Goal: Information Seeking & Learning: Find specific fact

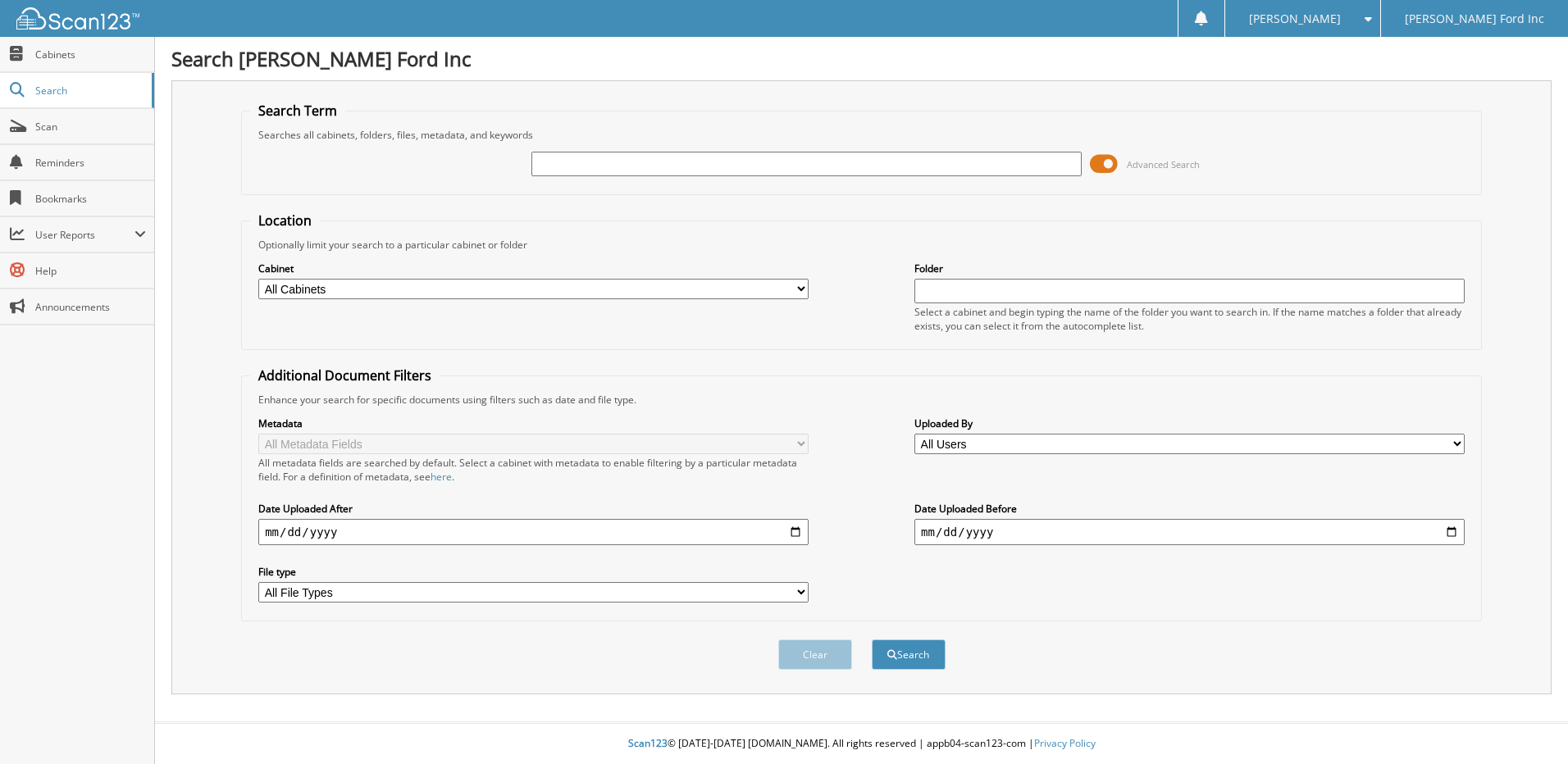
click at [570, 167] on input "text" at bounding box center [807, 164] width 551 height 25
type input "374948"
click at [872, 639] on button "Search" at bounding box center [909, 654] width 74 height 30
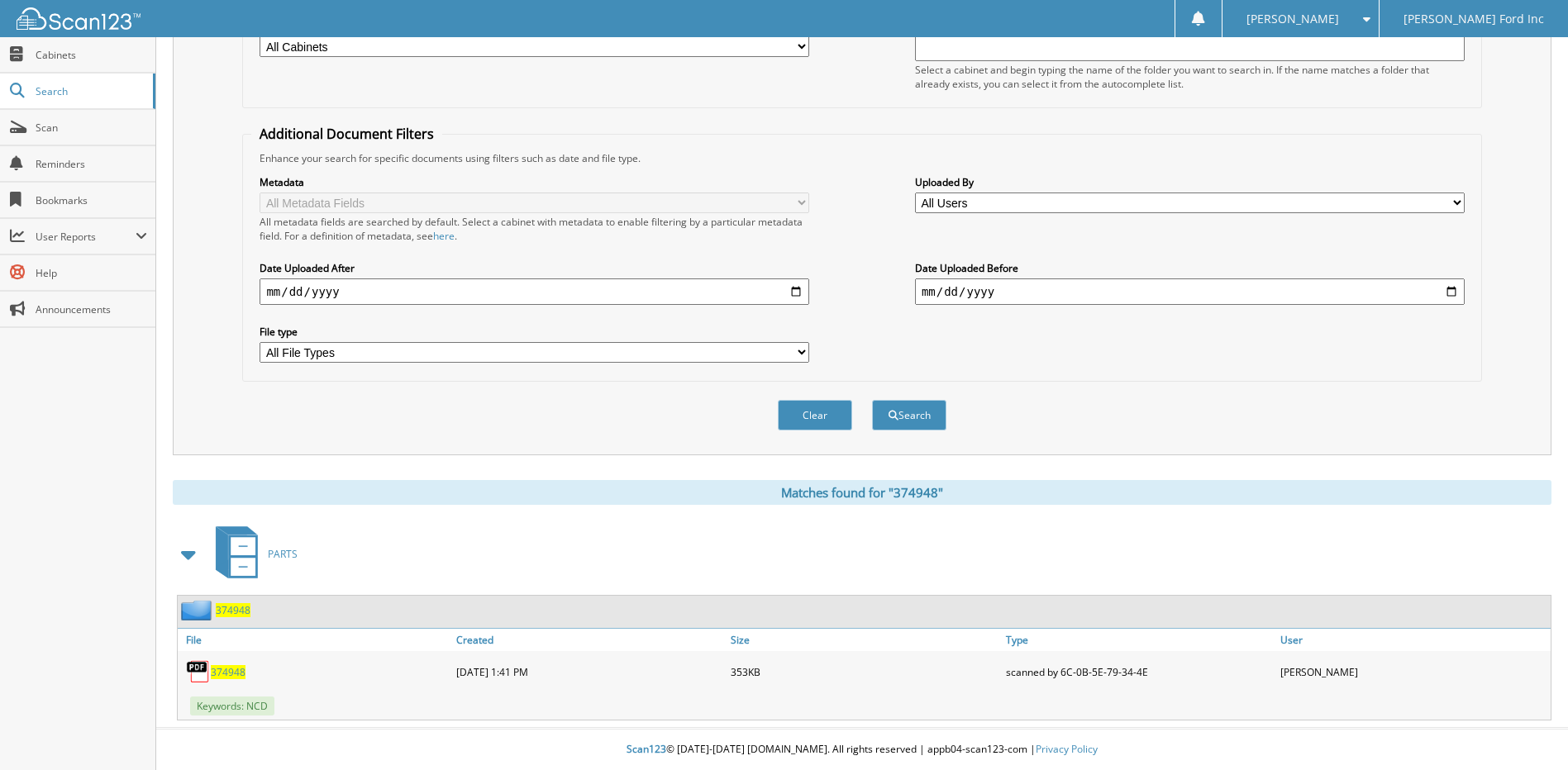
scroll to position [245, 0]
click at [231, 673] on span "374948" at bounding box center [229, 671] width 35 height 14
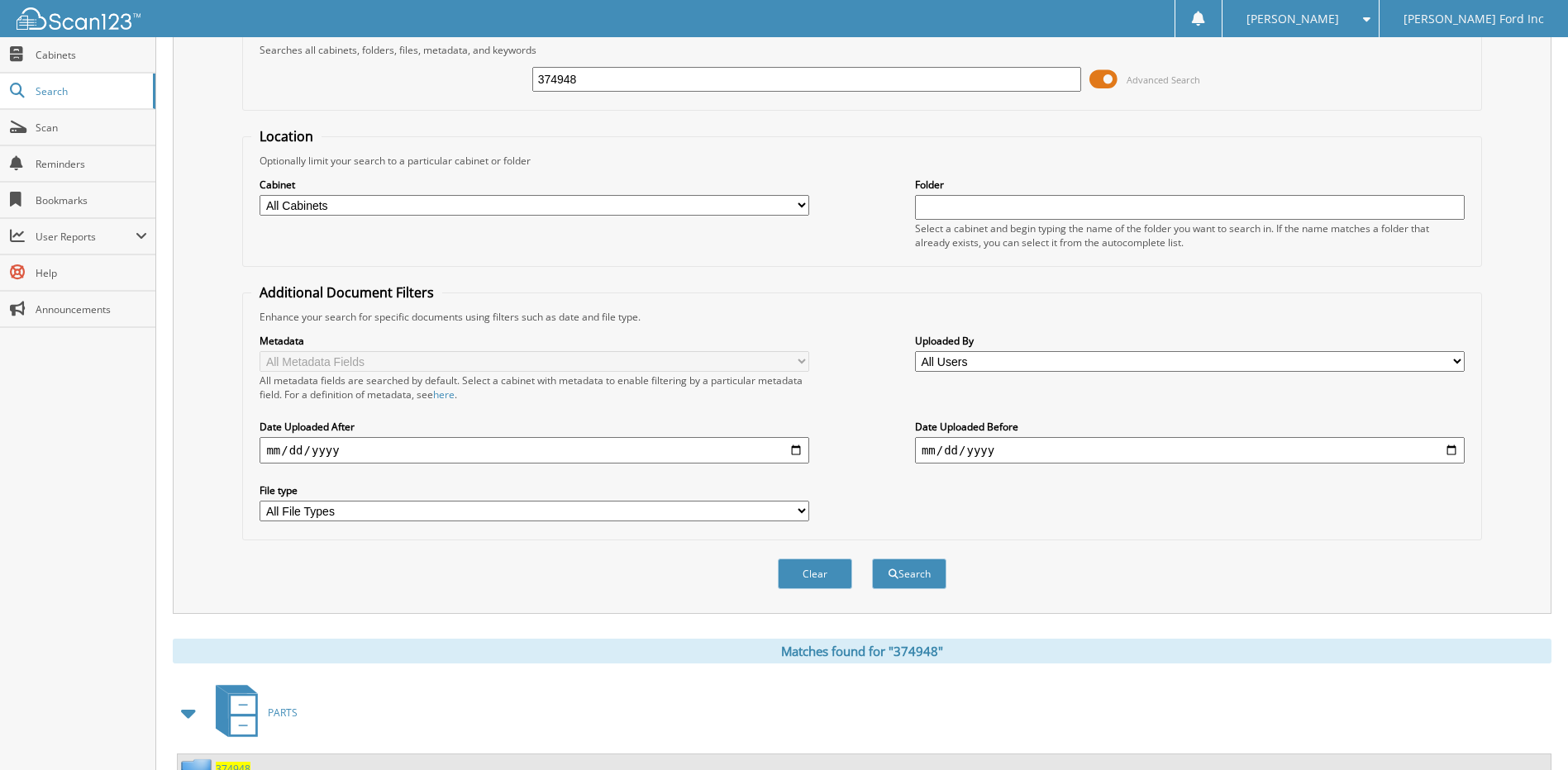
scroll to position [0, 0]
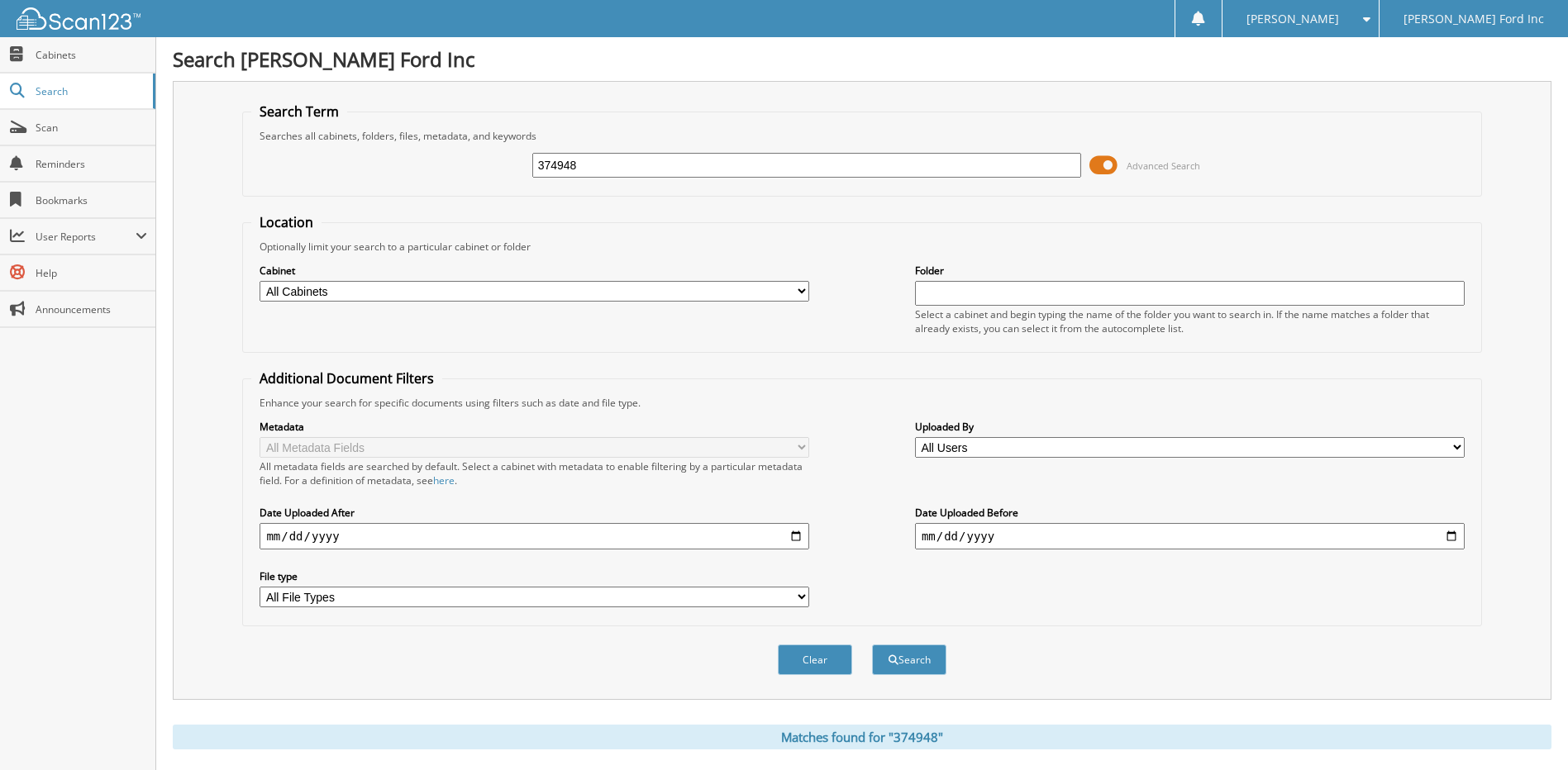
drag, startPoint x: 595, startPoint y: 164, endPoint x: 347, endPoint y: 163, distance: 248.0
click at [347, 163] on div "374948 Advanced Search" at bounding box center [861, 166] width 1221 height 45
type input "374951"
click at [872, 644] on button "Search" at bounding box center [909, 659] width 75 height 31
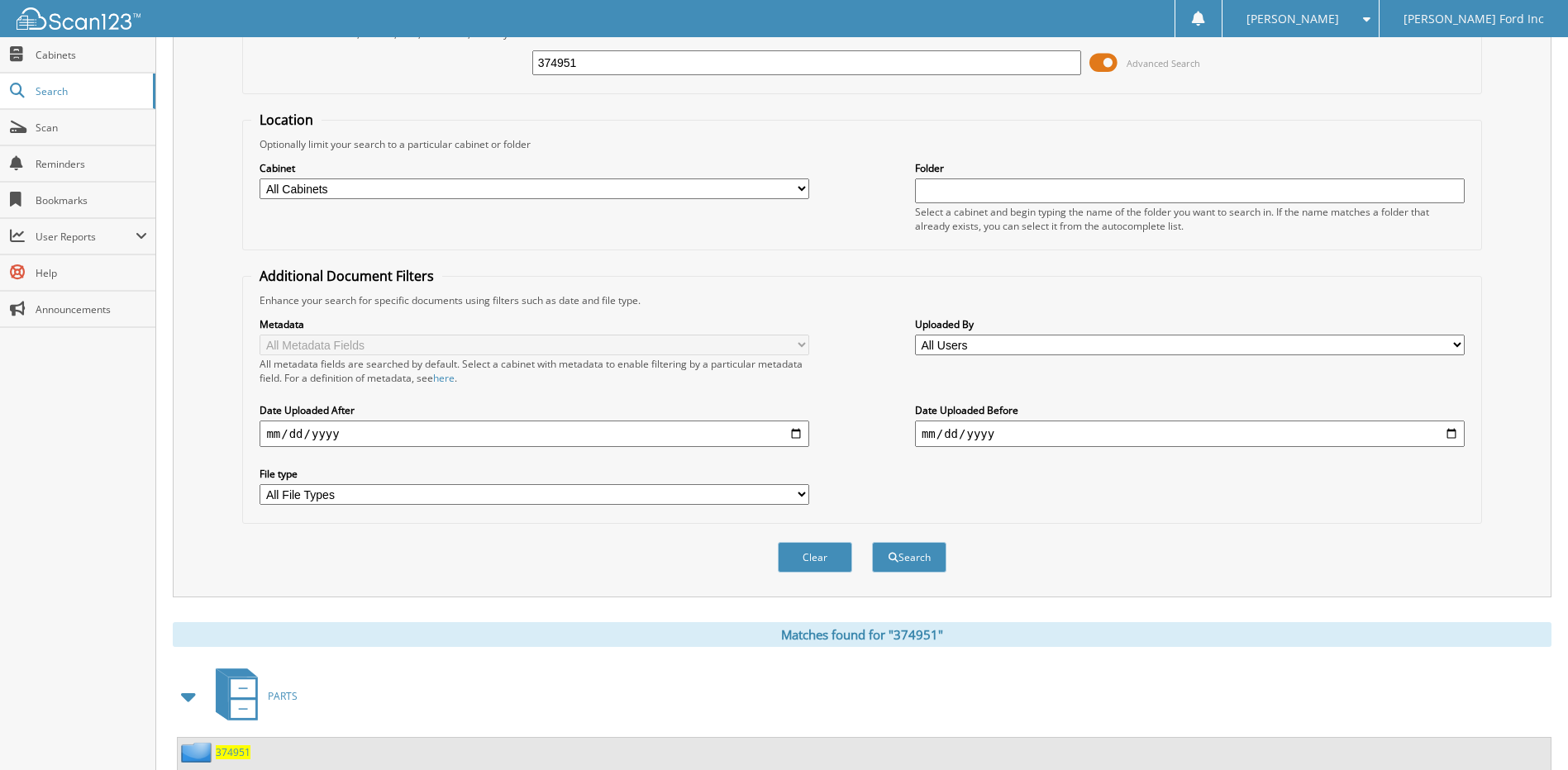
scroll to position [245, 0]
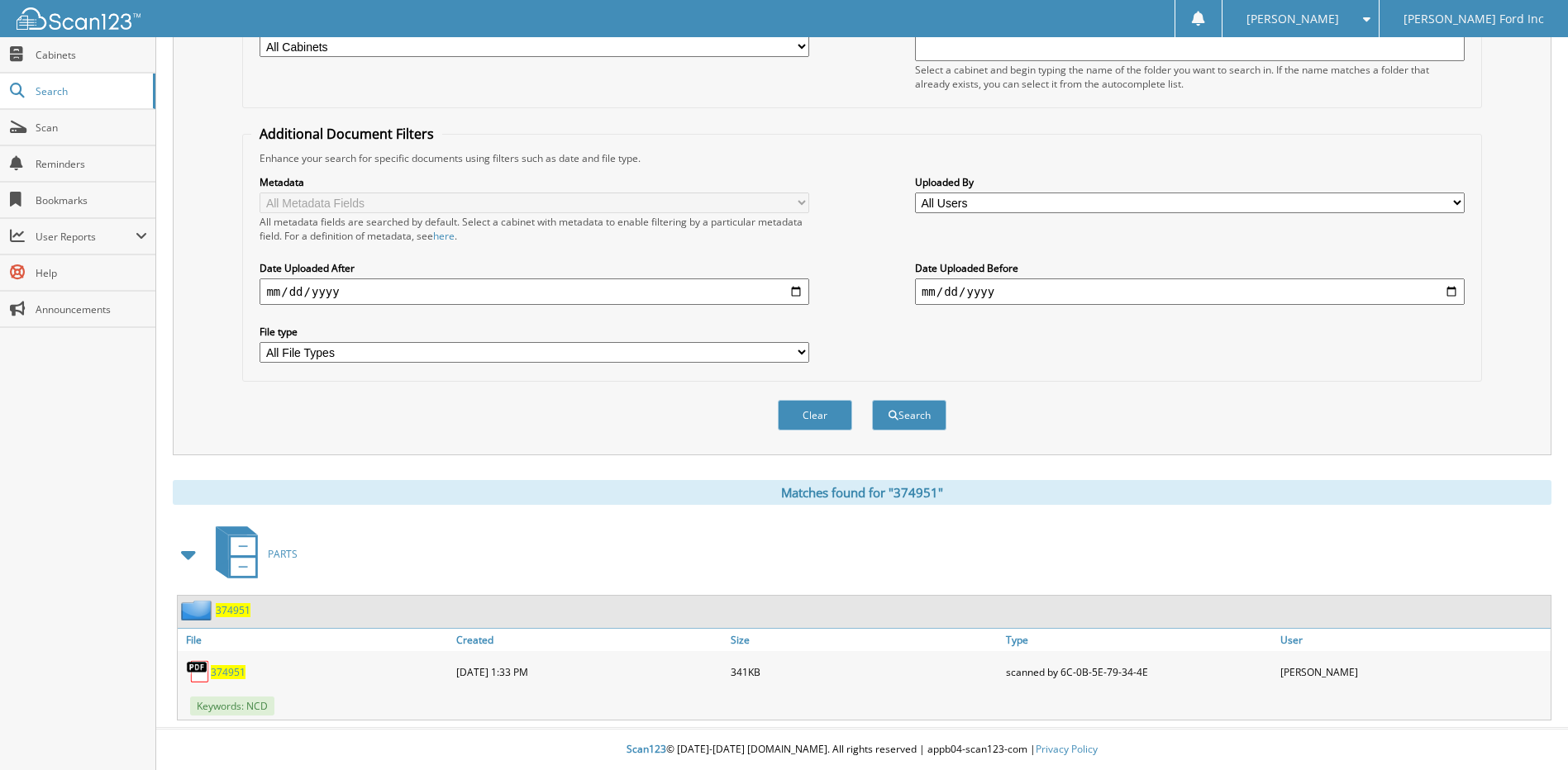
click at [232, 670] on span "374951" at bounding box center [229, 671] width 35 height 14
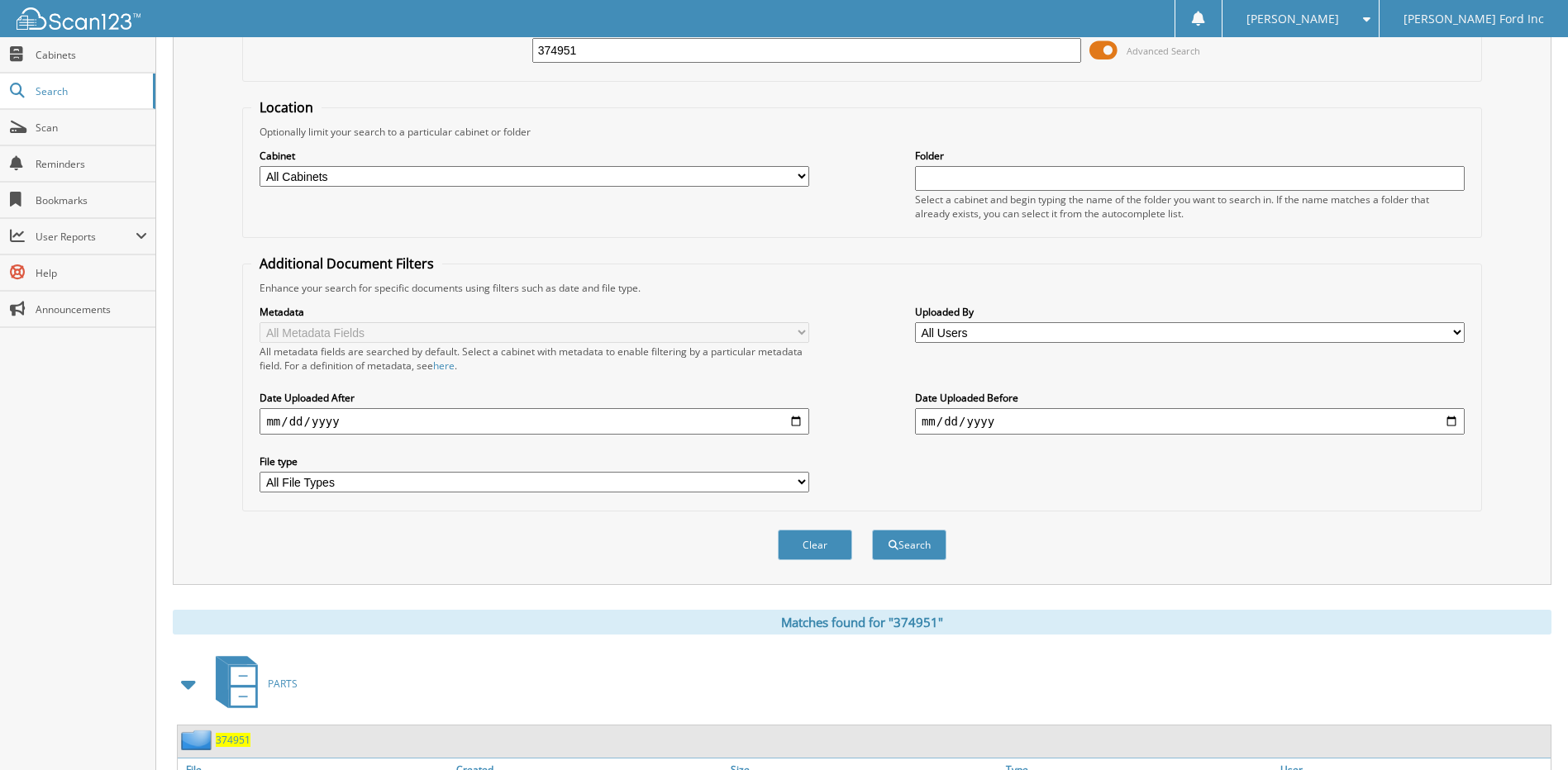
scroll to position [0, 0]
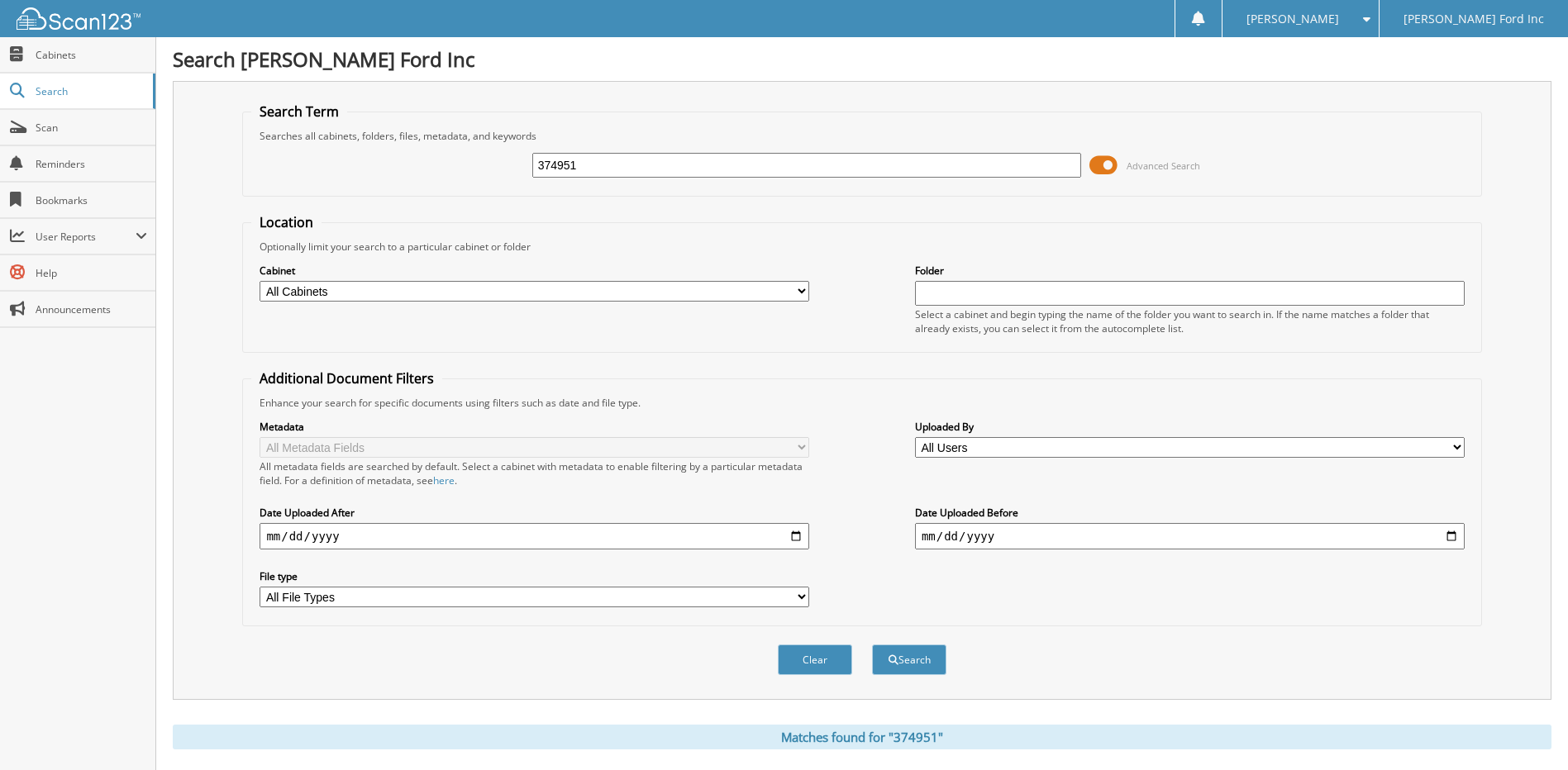
drag, startPoint x: 639, startPoint y: 170, endPoint x: -25, endPoint y: 211, distance: 665.3
click at [0, 211] on html "[PERSON_NAME] Settings Logout [PERSON_NAME] Ford Inc Close Cabinets Search" at bounding box center [784, 508] width 1568 height 1015
type input "375016"
click at [872, 644] on button "Search" at bounding box center [909, 659] width 75 height 31
drag, startPoint x: 618, startPoint y: 166, endPoint x: 221, endPoint y: 156, distance: 397.1
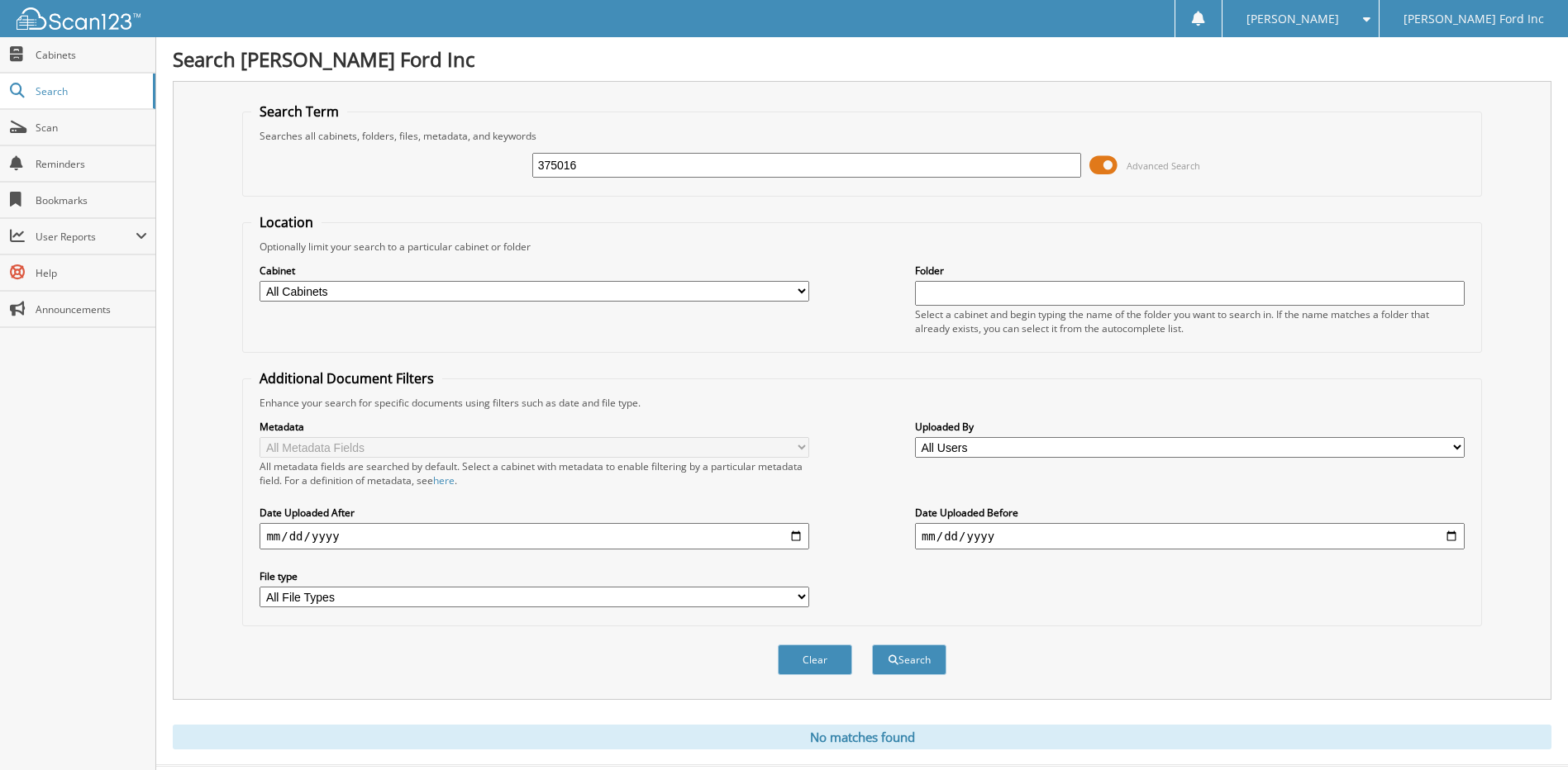
click at [235, 153] on div "Search Term Searches all cabinets, folders, files, metadata, and keywords 37501…" at bounding box center [862, 391] width 1379 height 619
type input "374939"
click at [872, 644] on button "Search" at bounding box center [909, 659] width 75 height 31
drag, startPoint x: 666, startPoint y: 167, endPoint x: 76, endPoint y: 184, distance: 590.2
click at [182, 187] on div "Search Term Searches all cabinets, folders, files, metadata, and keywords 37493…" at bounding box center [862, 391] width 1379 height 619
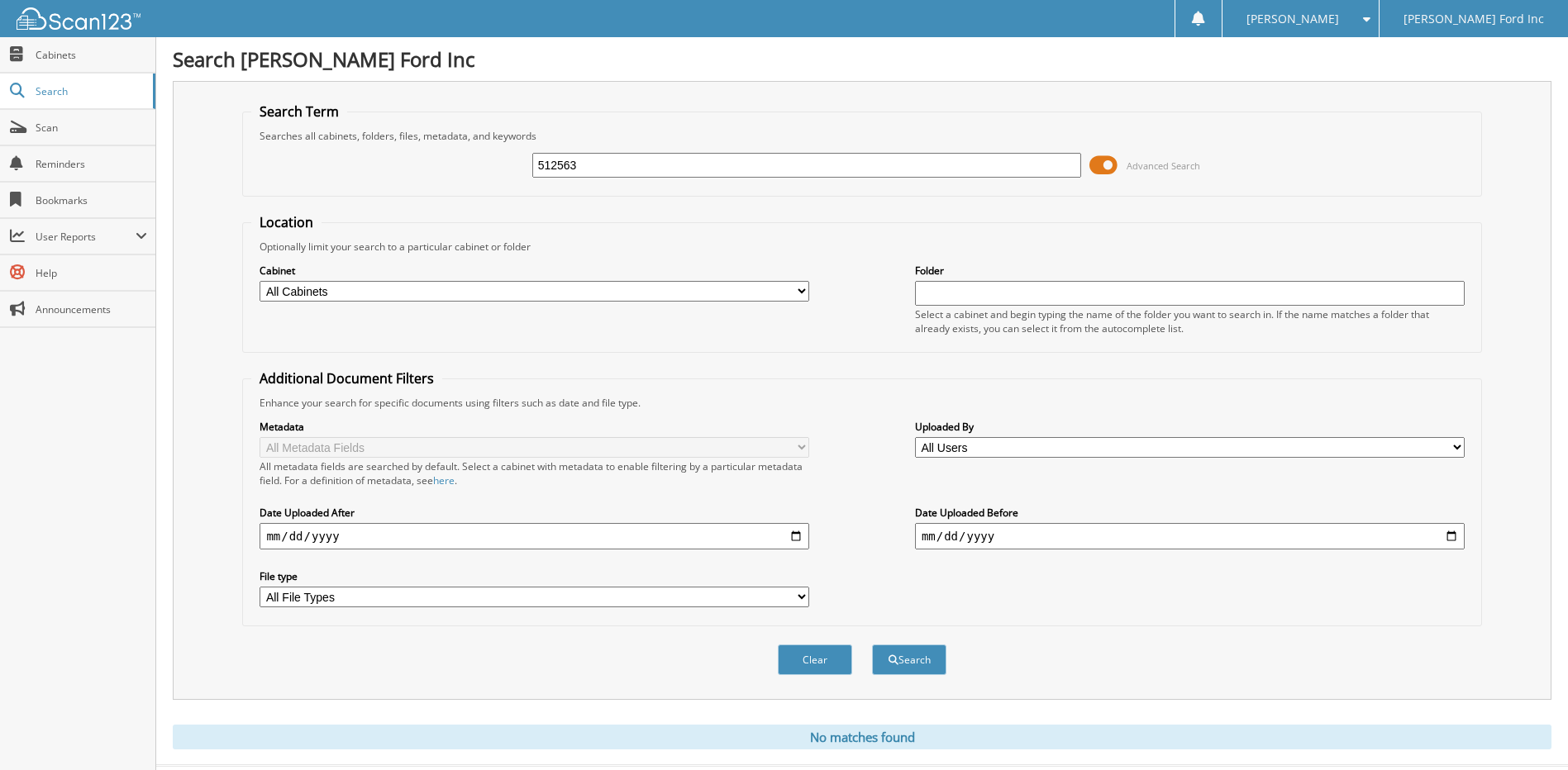
type input "512563"
click at [872, 644] on button "Search" at bounding box center [909, 659] width 75 height 31
click at [1322, 24] on span "[PERSON_NAME]" at bounding box center [1293, 19] width 93 height 10
click at [1310, 78] on link "Logout" at bounding box center [1300, 80] width 157 height 29
